Goal: Transaction & Acquisition: Purchase product/service

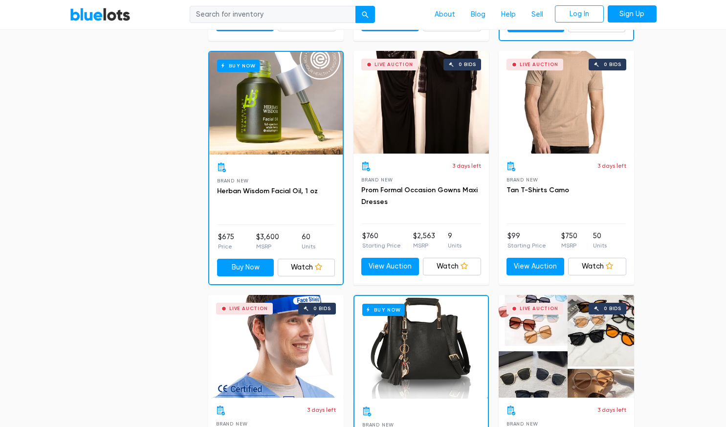
scroll to position [764, 0]
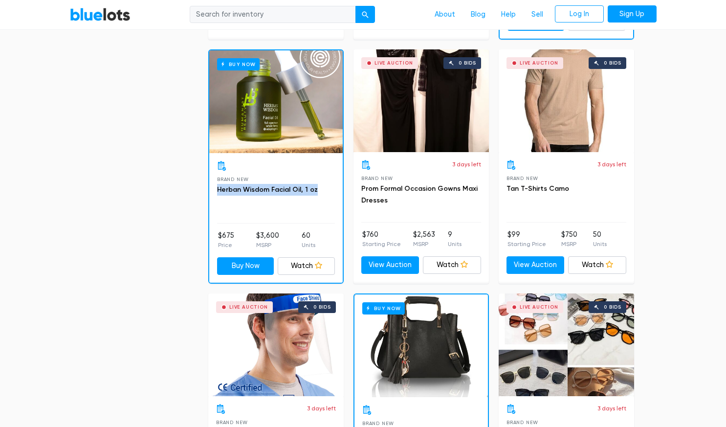
drag, startPoint x: 215, startPoint y: 190, endPoint x: 327, endPoint y: 195, distance: 113.0
click at [327, 195] on div "Brand New Herban Wisdom Facial Oil, 1 oz $675 Price $3,600 MSRP 60 Units Buy No…" at bounding box center [275, 217] width 133 height 129
copy link "Herban Wisdom Facial Oil, 1 oz"
click at [583, 15] on link "Log In" at bounding box center [579, 14] width 49 height 18
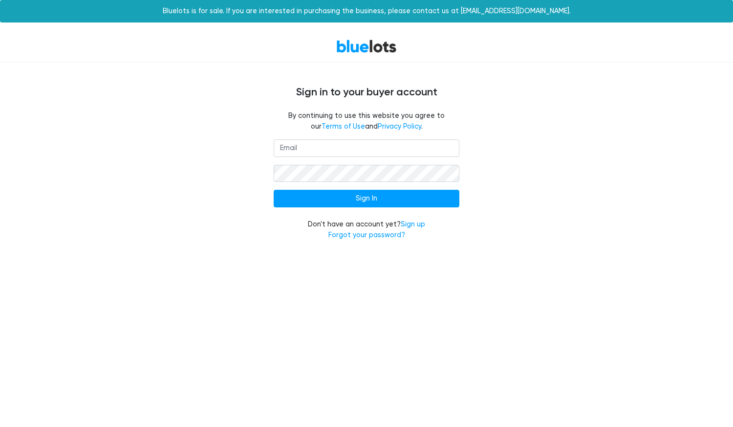
type input "hersandthemcollection2.0@gmail.com"
click at [274, 190] on input "Sign In" at bounding box center [367, 199] width 186 height 18
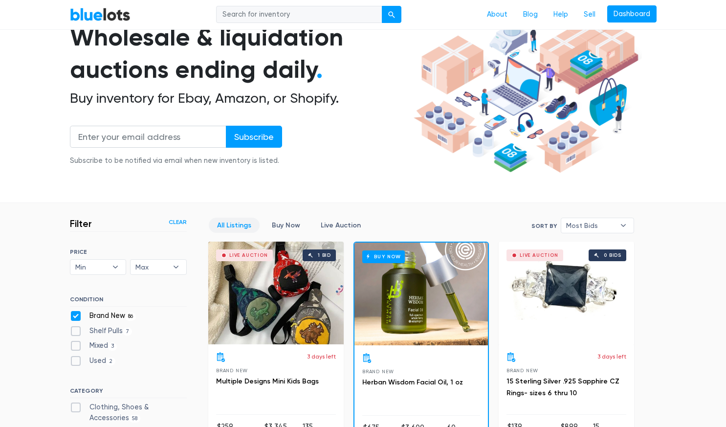
scroll to position [85, 0]
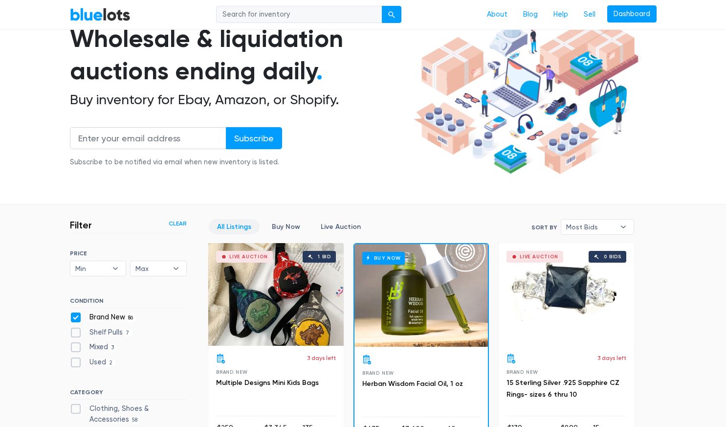
click at [409, 307] on div "Buy Now" at bounding box center [420, 295] width 133 height 103
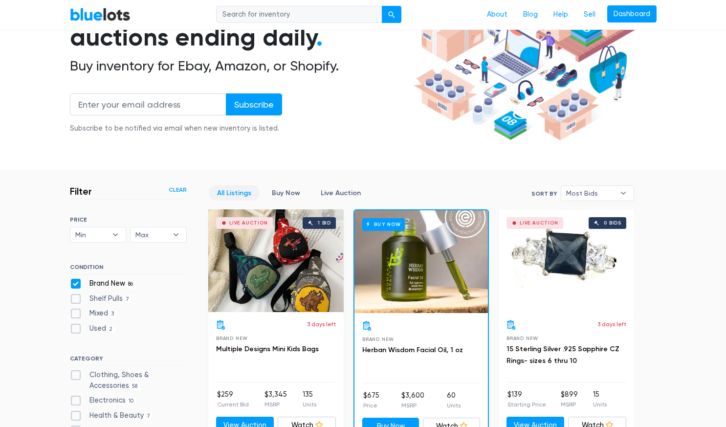
scroll to position [184, 0]
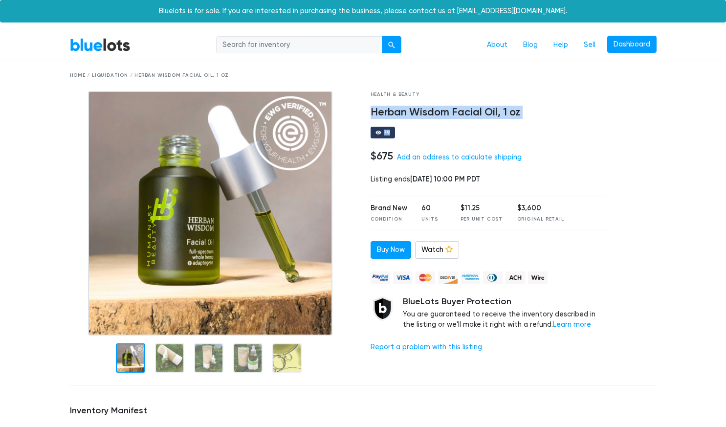
drag, startPoint x: 370, startPoint y: 114, endPoint x: 529, endPoint y: 119, distance: 158.9
click at [529, 119] on div "Health & Beauty Herban Wisdom Facial Oil, 1 oz 79 $675 Add an address to calcul…" at bounding box center [488, 234] width 251 height 287
copy div "Herban Wisdom Facial Oil, 1 oz 79"
